Goal: Transaction & Acquisition: Purchase product/service

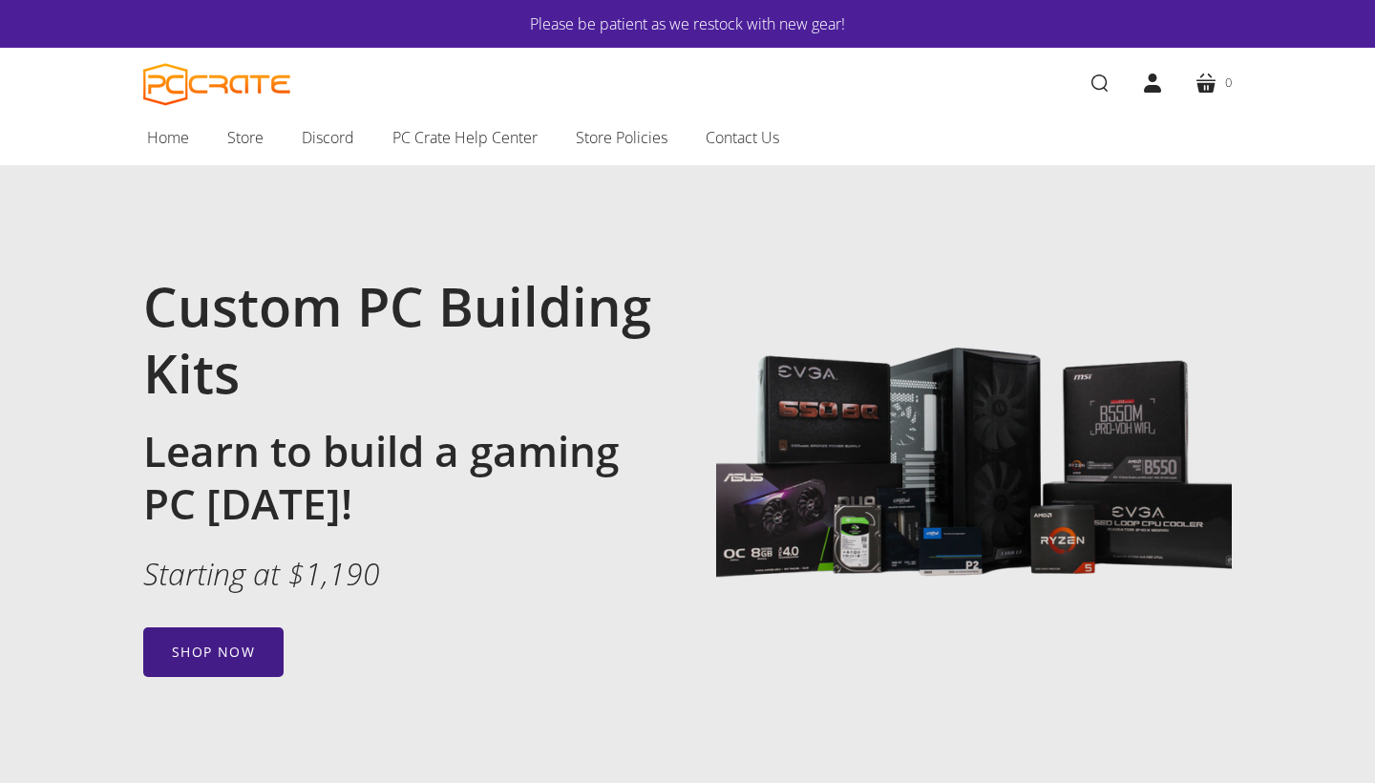
click at [212, 634] on link "Shop now" at bounding box center [213, 652] width 140 height 50
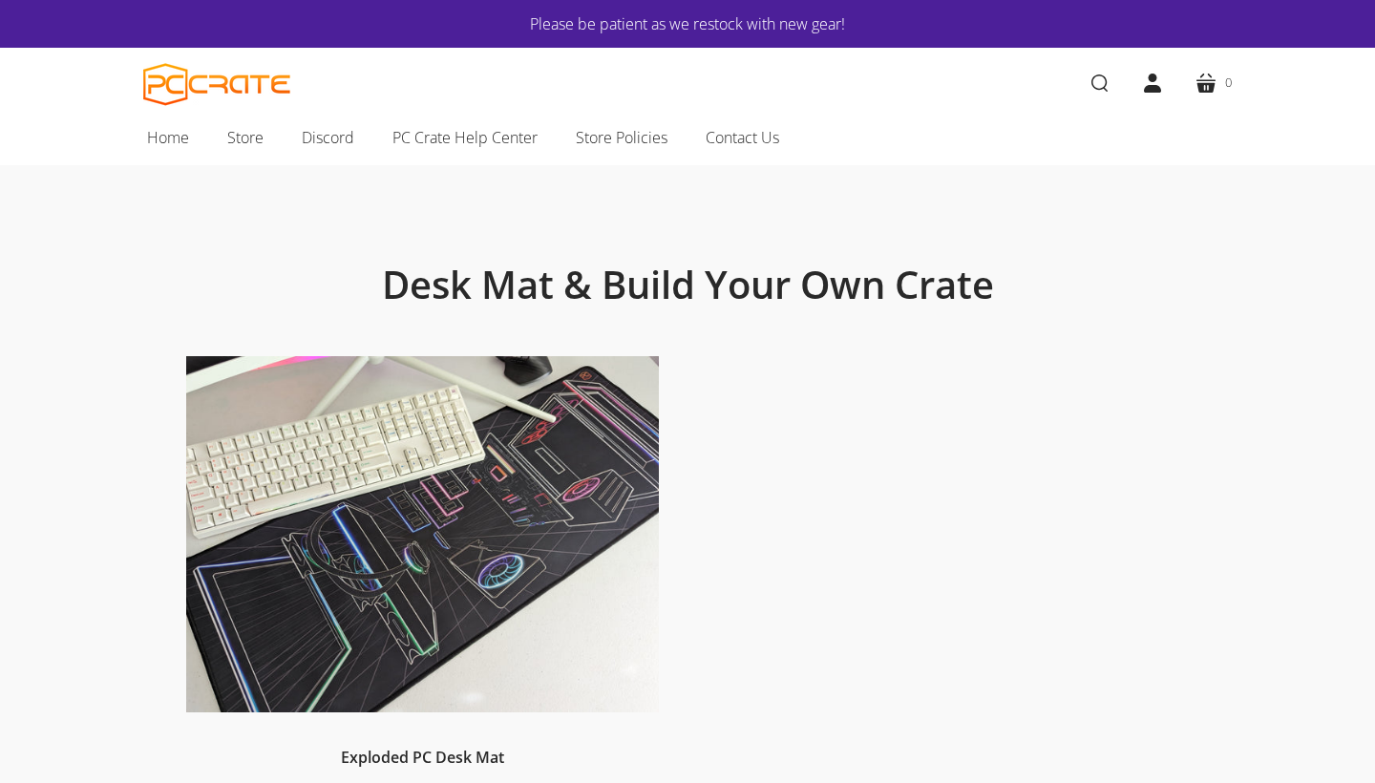
click at [459, 437] on img at bounding box center [422, 534] width 472 height 356
click at [256, 84] on img "PC CRATE" at bounding box center [217, 84] width 148 height 43
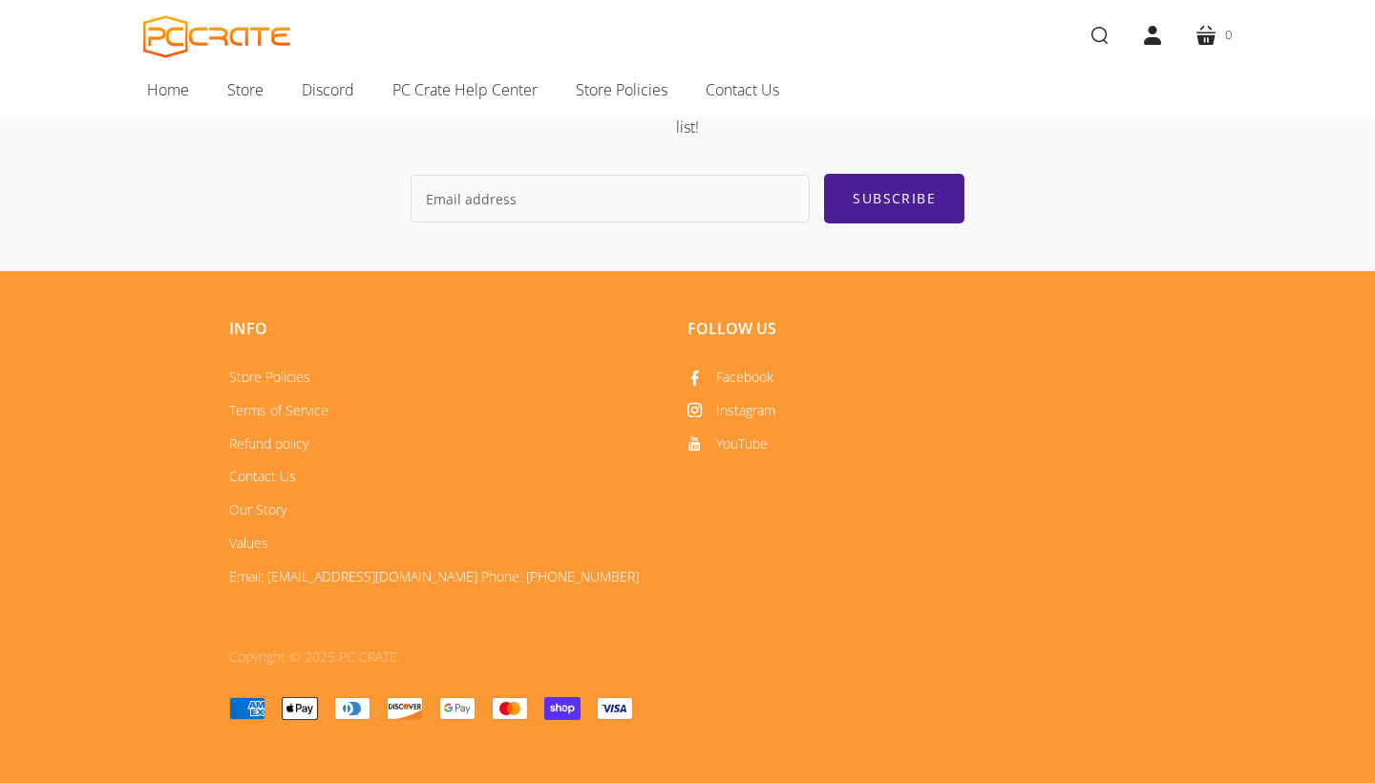
scroll to position [2957, 0]
